Goal: Transaction & Acquisition: Purchase product/service

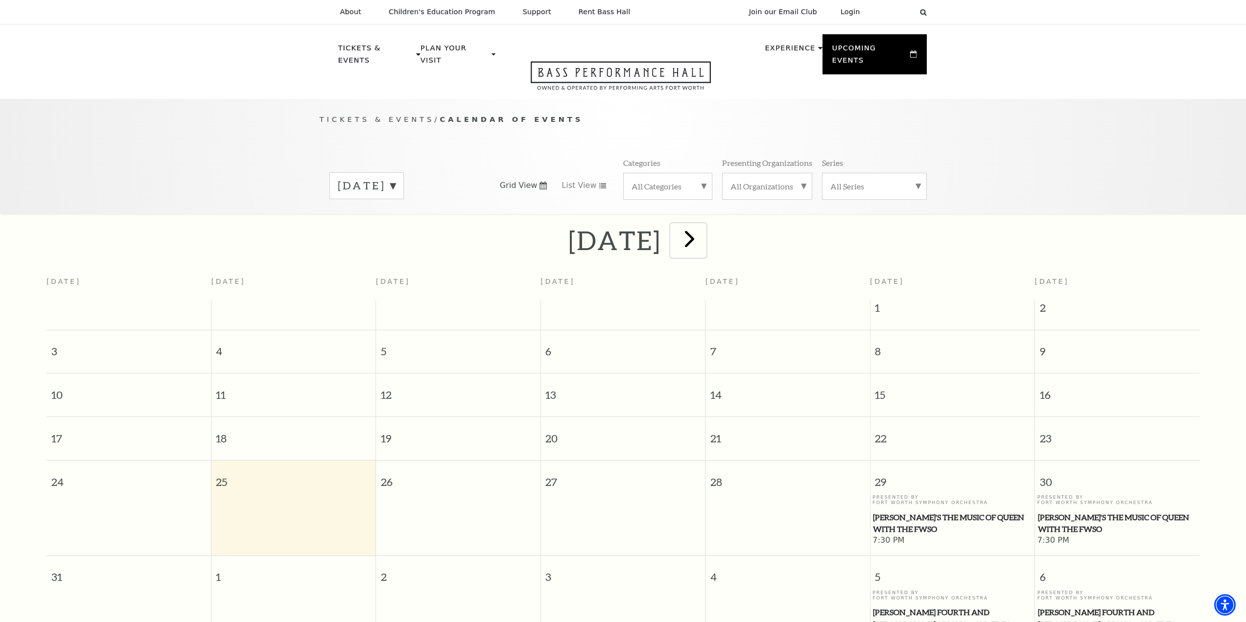
click at [703, 232] on span "next" at bounding box center [689, 239] width 28 height 28
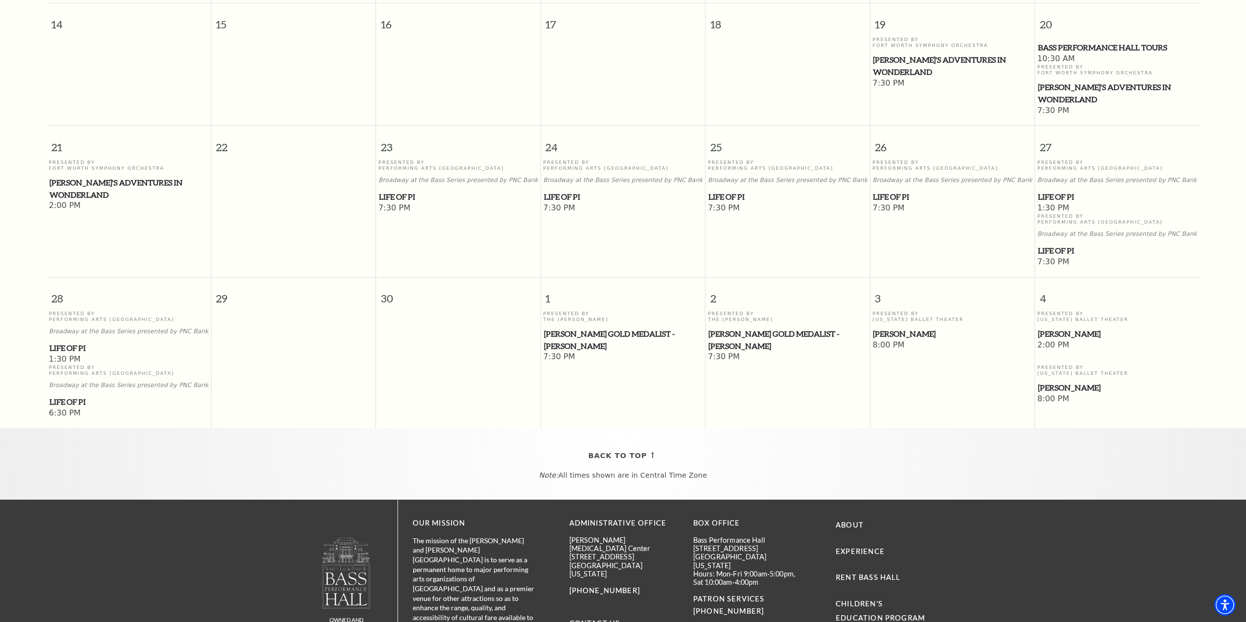
scroll to position [489, 0]
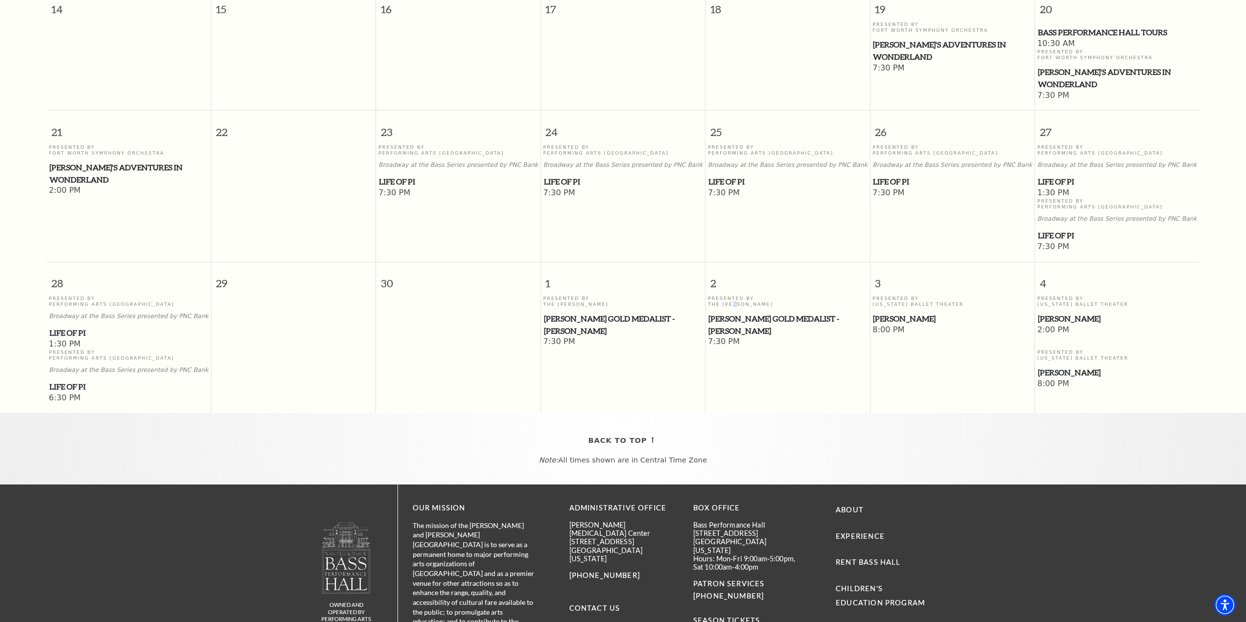
click at [732, 296] on p "Presented By The Cliburn" at bounding box center [788, 301] width 160 height 11
click at [725, 313] on span "Cliburn Gold Medalist - Aristo Sham" at bounding box center [787, 325] width 159 height 24
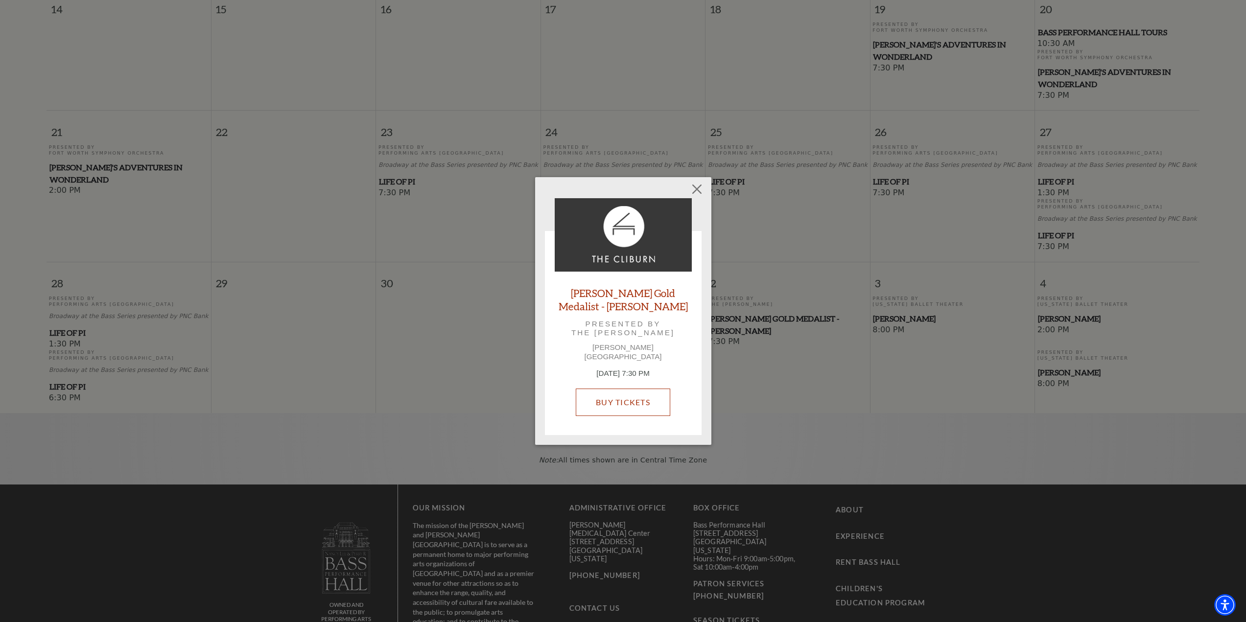
click at [641, 398] on link "Buy Tickets" at bounding box center [623, 402] width 94 height 27
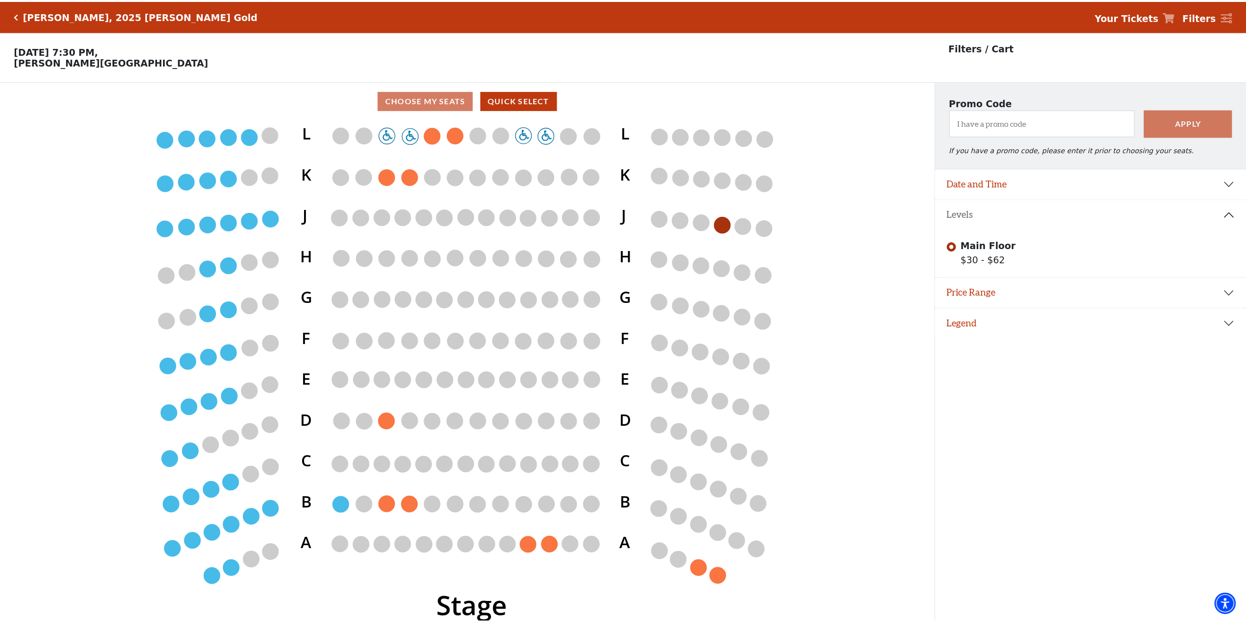
scroll to position [24, 0]
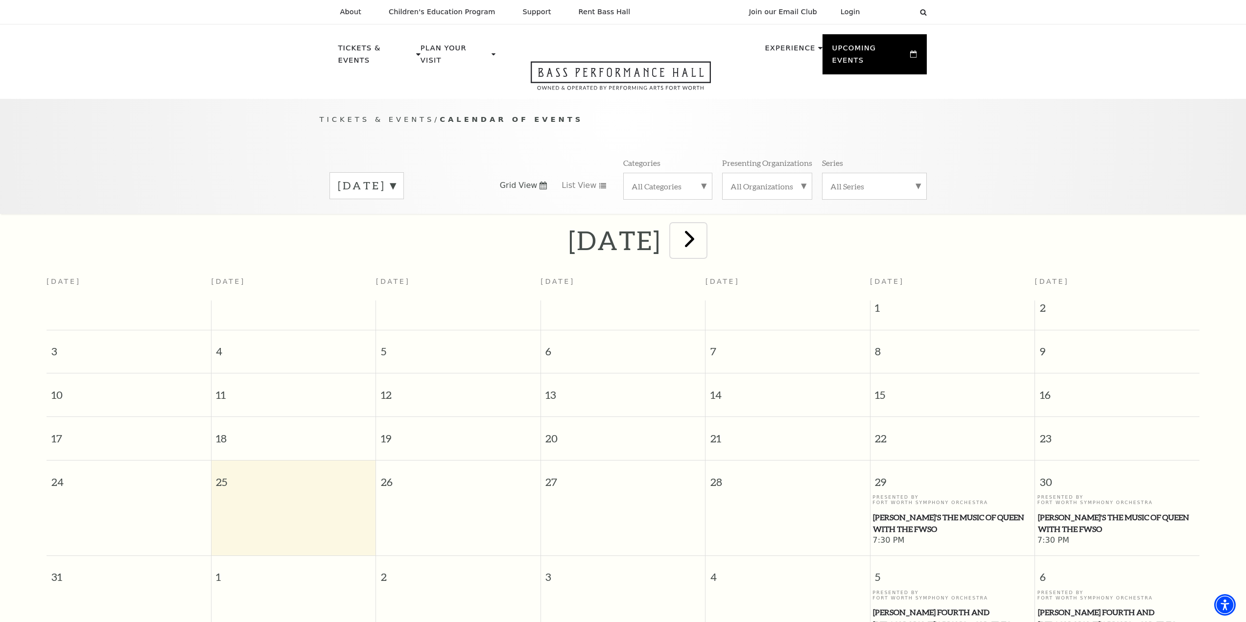
click at [703, 230] on span "next" at bounding box center [689, 239] width 28 height 28
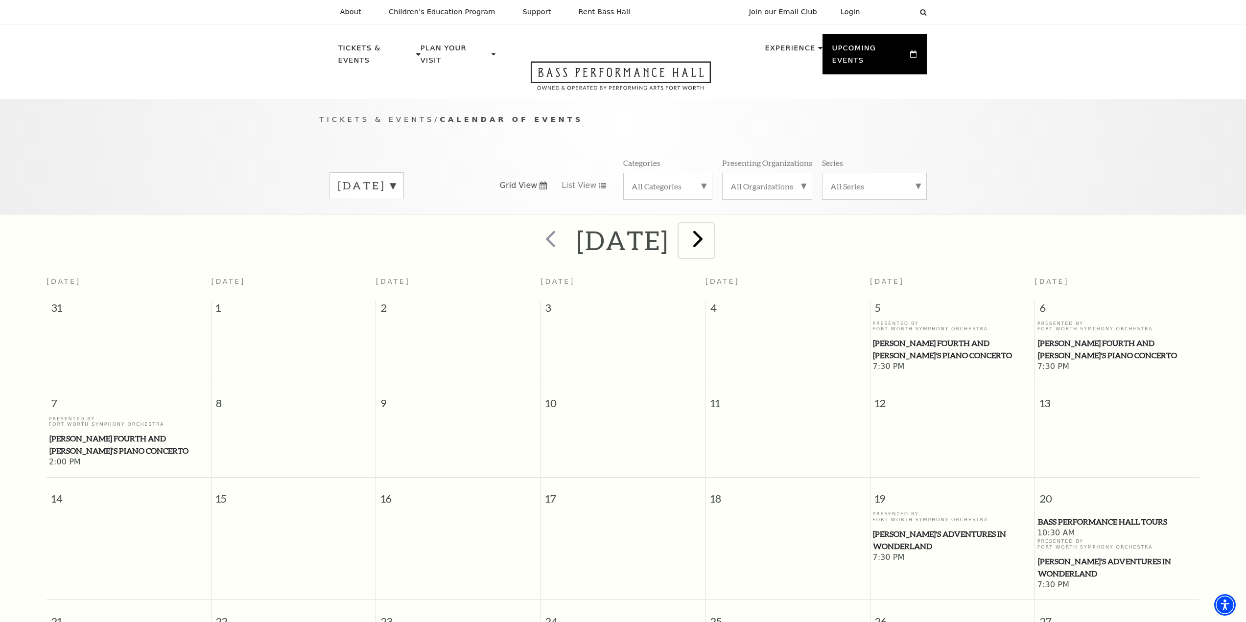
click at [712, 230] on span "next" at bounding box center [698, 239] width 28 height 28
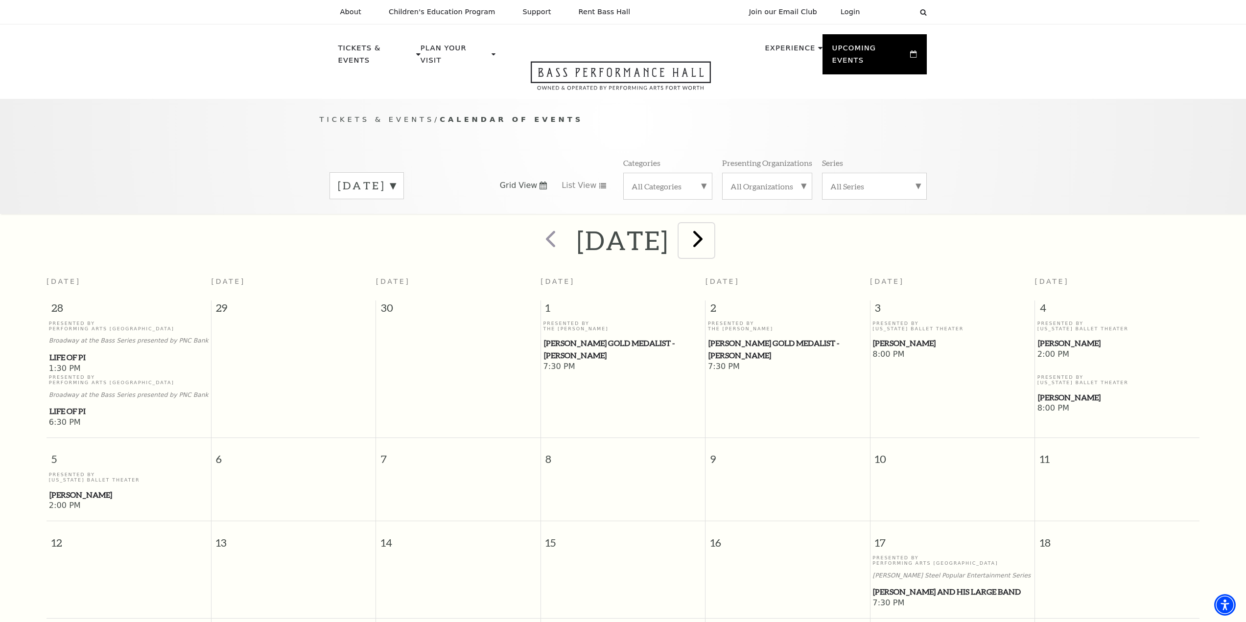
click at [712, 233] on span "next" at bounding box center [698, 239] width 28 height 28
